Goal: Find specific page/section: Find specific page/section

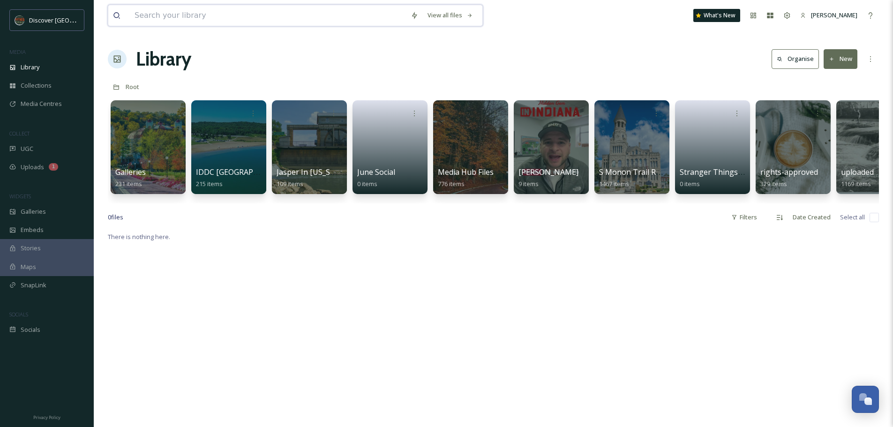
click at [197, 15] on input at bounding box center [268, 15] width 276 height 21
type input "french lick"
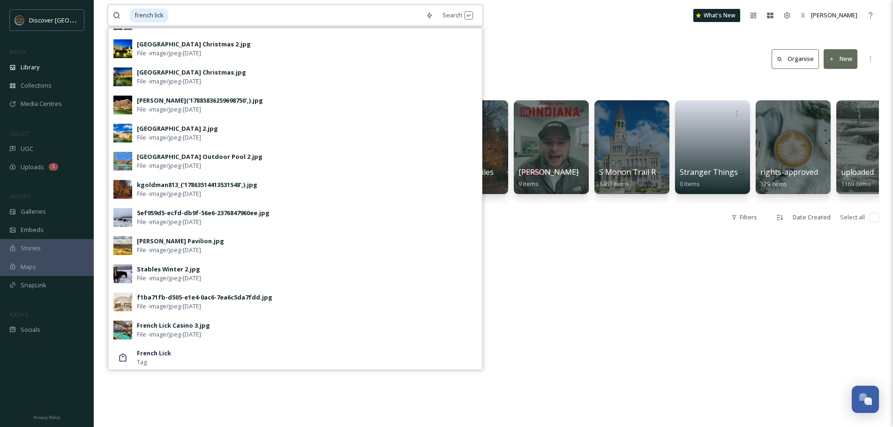
scroll to position [249, 0]
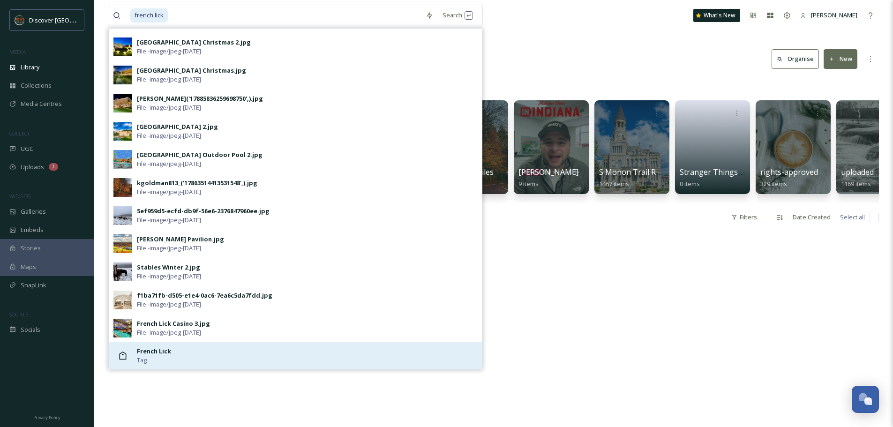
click at [162, 354] on strong "French Lick" at bounding box center [154, 351] width 34 height 8
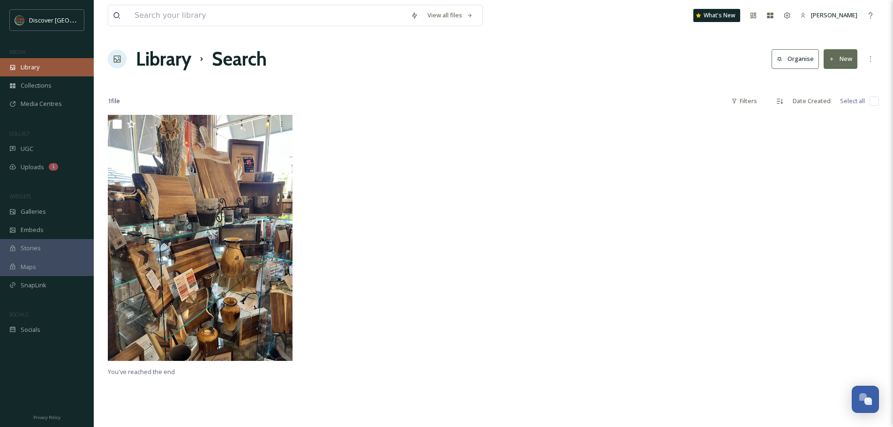
click at [29, 63] on span "Library" at bounding box center [30, 67] width 19 height 9
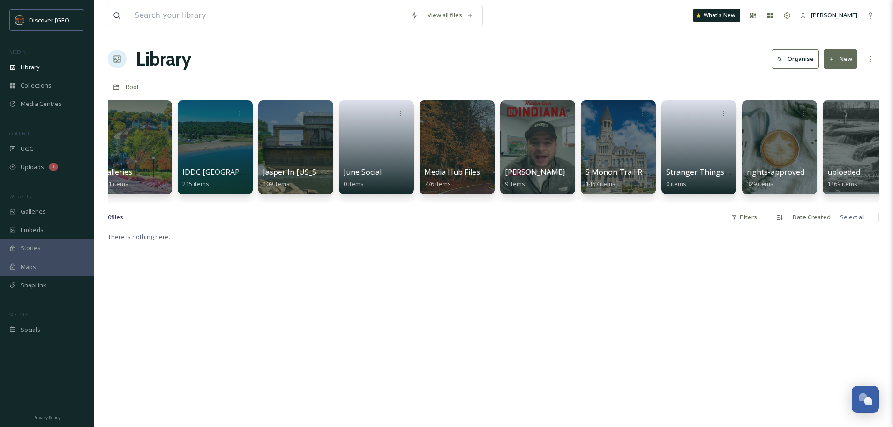
scroll to position [0, 19]
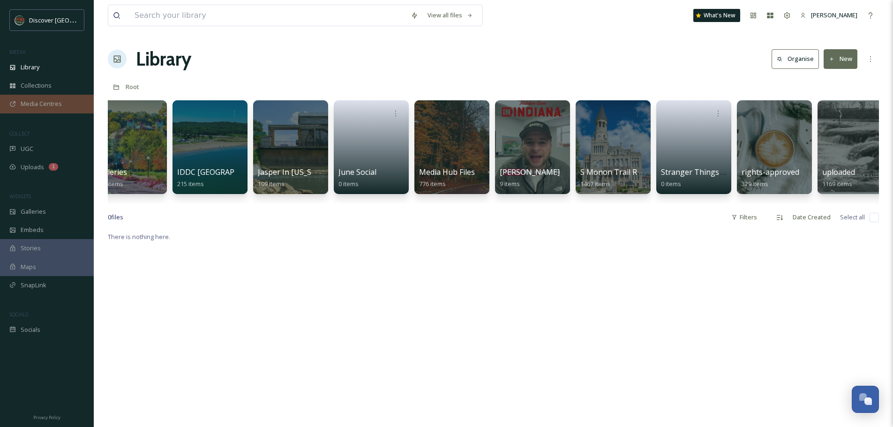
click at [39, 105] on span "Media Centres" at bounding box center [41, 103] width 41 height 9
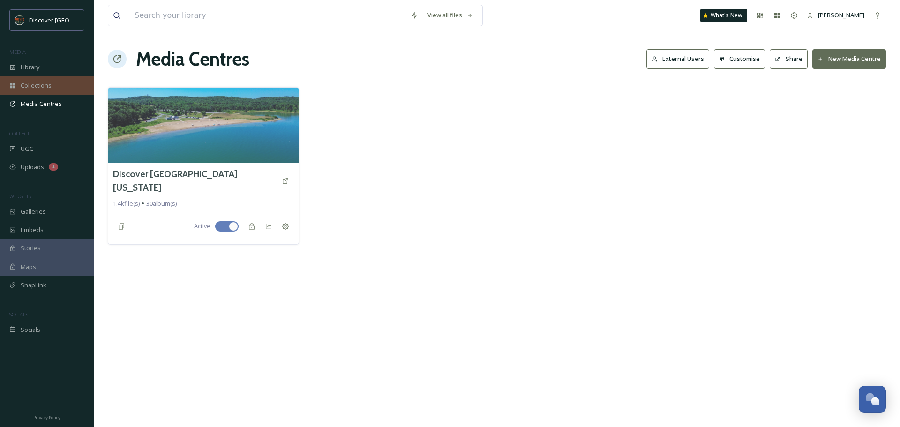
click at [35, 82] on span "Collections" at bounding box center [36, 85] width 31 height 9
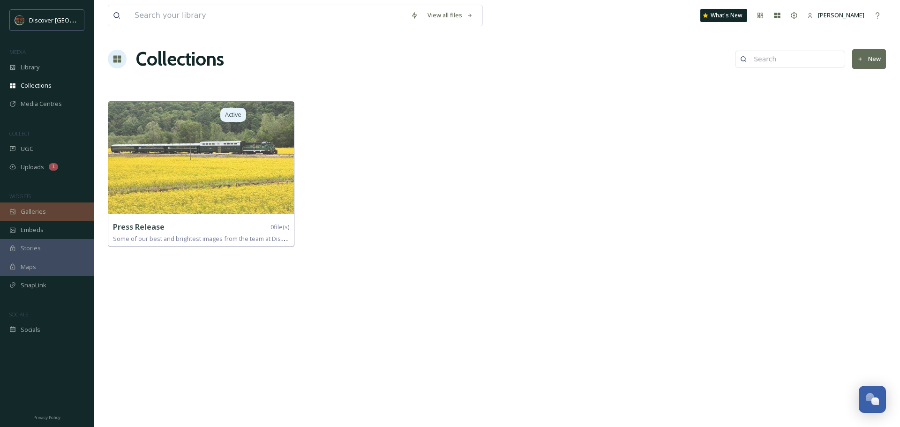
click at [23, 211] on span "Galleries" at bounding box center [33, 211] width 25 height 9
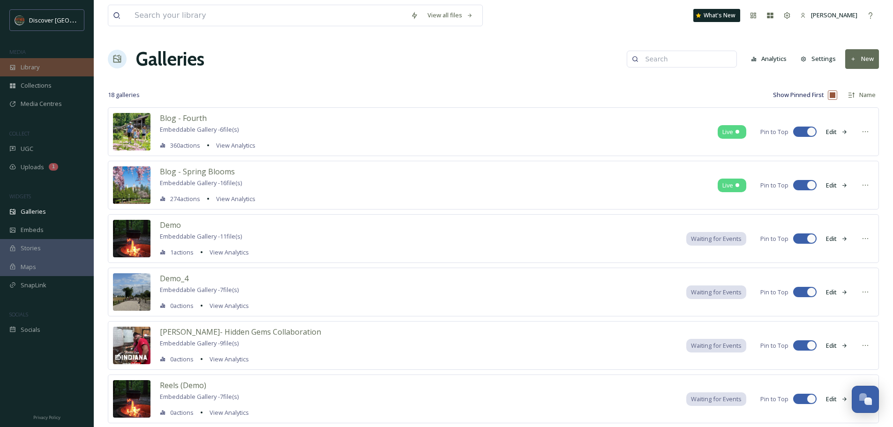
click at [30, 64] on span "Library" at bounding box center [30, 67] width 19 height 9
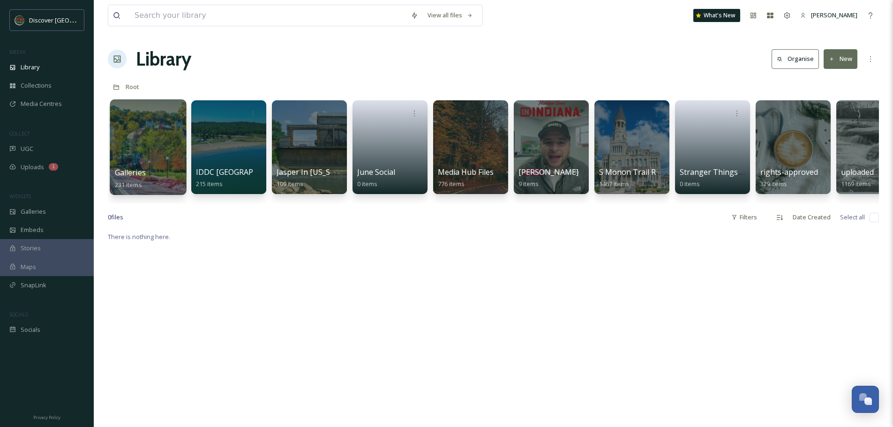
click at [127, 139] on div at bounding box center [148, 147] width 76 height 96
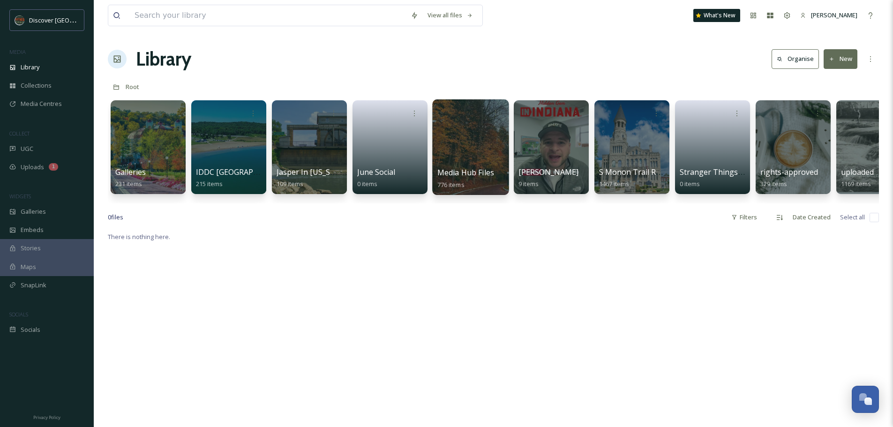
click at [465, 146] on div at bounding box center [470, 147] width 76 height 96
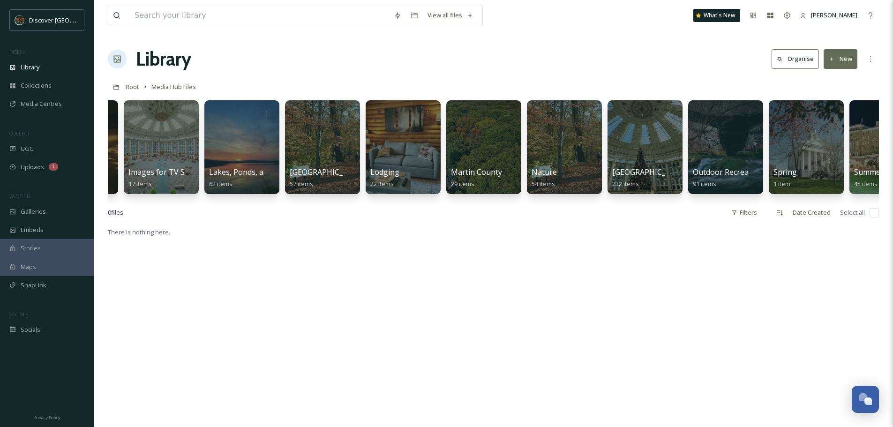
scroll to position [0, 1046]
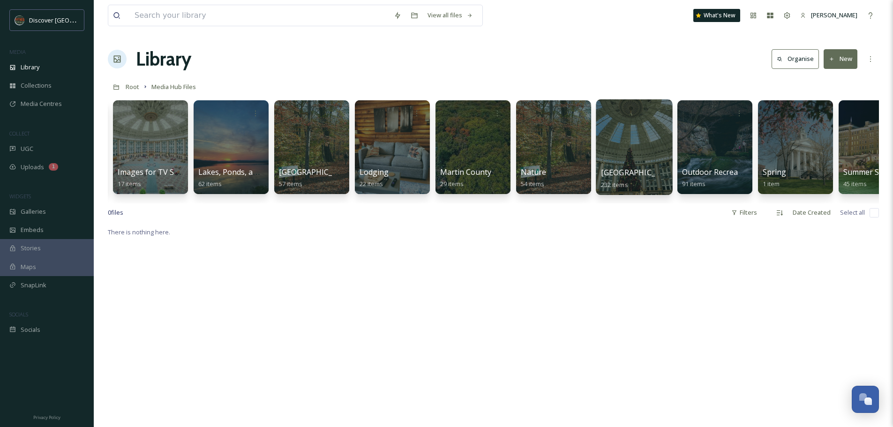
click at [641, 142] on div at bounding box center [634, 147] width 76 height 96
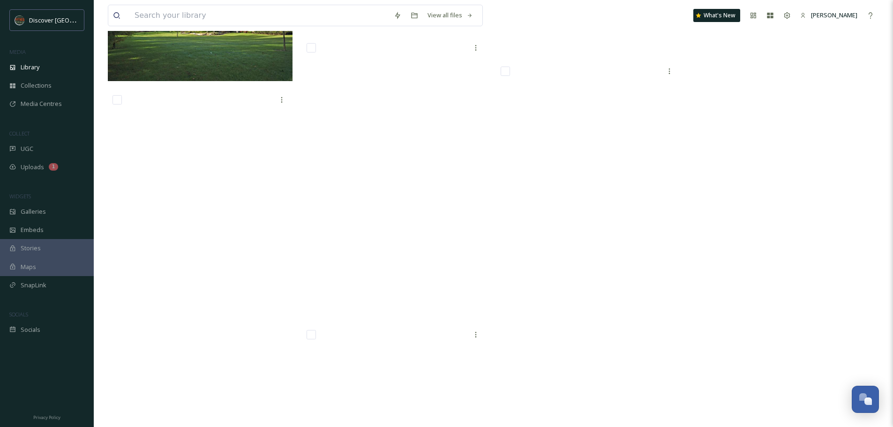
scroll to position [8949, 0]
